Goal: Information Seeking & Learning: Check status

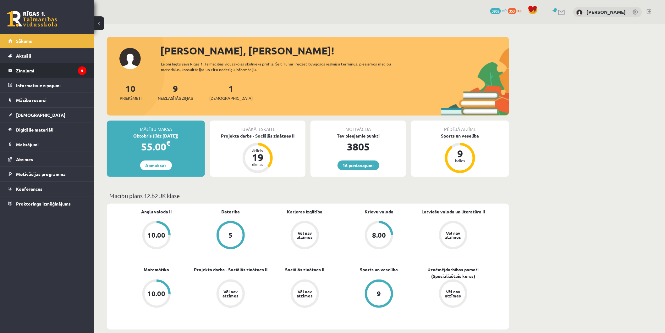
click at [53, 76] on legend "Ziņojumi 9" at bounding box center [51, 70] width 70 height 14
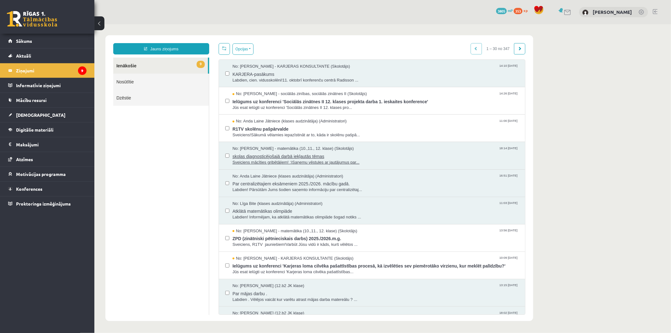
click at [252, 149] on span "No: Laima Tukāne - Grosa - matemātika (10.,11., 12. klase) (Skolotājs)" at bounding box center [292, 148] width 121 height 6
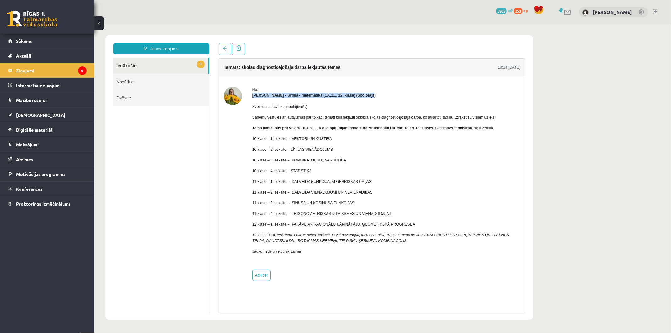
drag, startPoint x: 252, startPoint y: 95, endPoint x: 369, endPoint y: 95, distance: 117.3
click at [369, 95] on div "Laima Tukāne - Grosa - matemātika (10.,11., 12. klase) (Skolotājs)" at bounding box center [386, 95] width 268 height 6
drag, startPoint x: 253, startPoint y: 105, endPoint x: 307, endPoint y: 108, distance: 53.2
click at [306, 108] on p "Sveiciens mācīties gribētājiem! :)" at bounding box center [386, 106] width 268 height 6
click at [325, 110] on div "Sveiciens mācīties gribētājiem! :) Saņemu vēstules ar jautājumus par to kādi te…" at bounding box center [386, 181] width 268 height 167
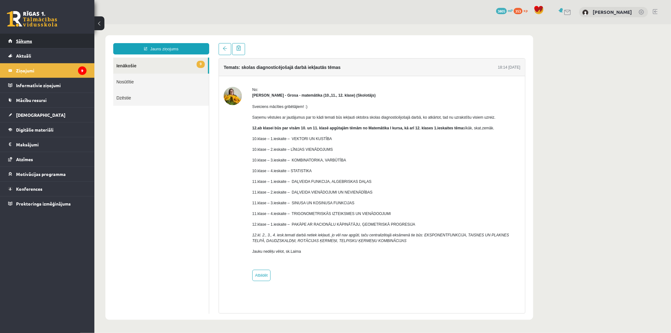
click at [57, 39] on link "Sākums" at bounding box center [47, 41] width 78 height 14
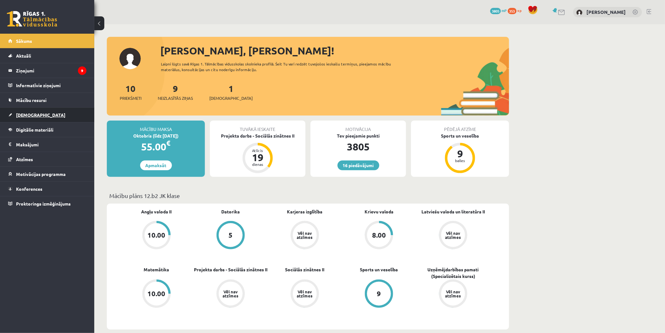
click at [40, 115] on link "[DEMOGRAPHIC_DATA]" at bounding box center [47, 115] width 78 height 14
